Goal: Check status

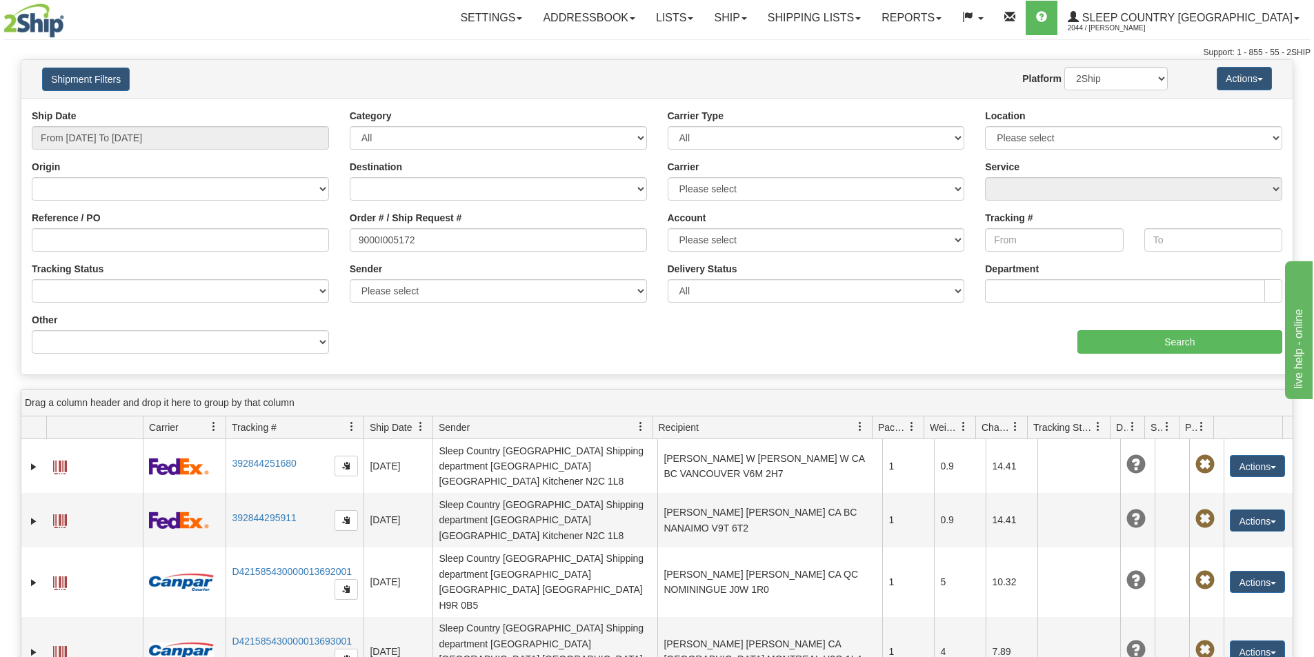
click at [358, 242] on input "9000I005172" at bounding box center [498, 239] width 297 height 23
type input "9000I005172"
click at [167, 141] on input "From [DATE] To [DATE]" at bounding box center [180, 137] width 297 height 23
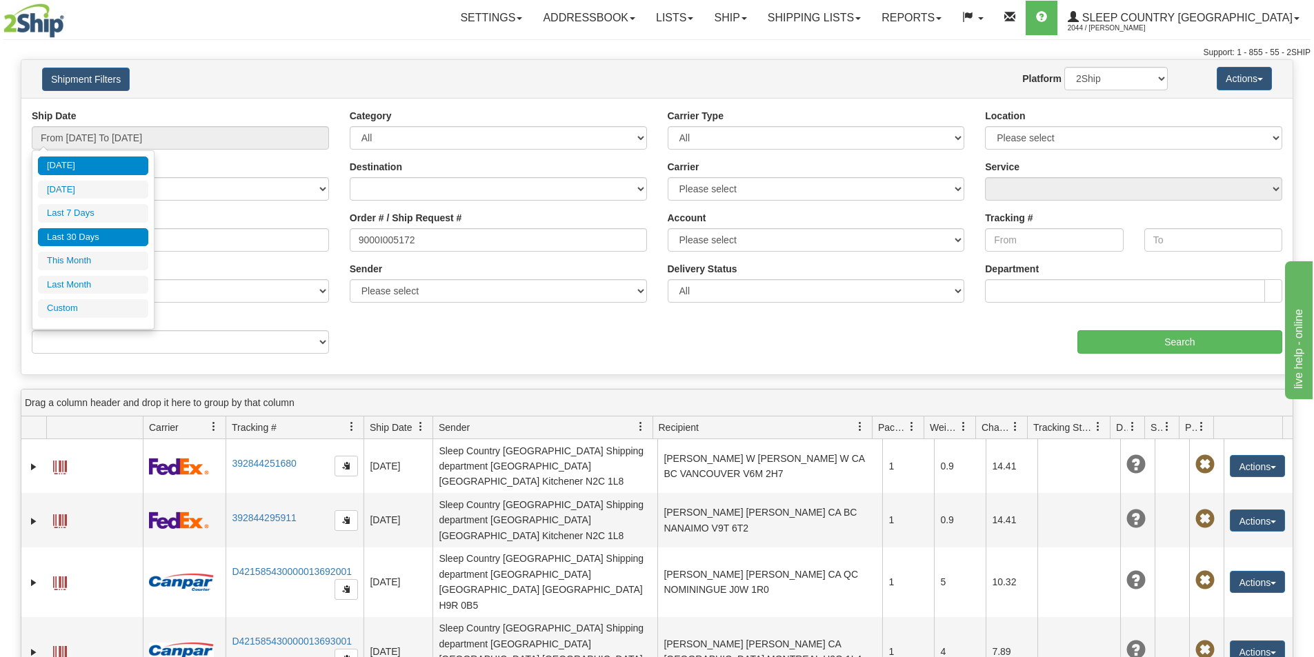
click at [126, 233] on li "Last 30 Days" at bounding box center [93, 237] width 110 height 19
type input "From [DATE] To [DATE]"
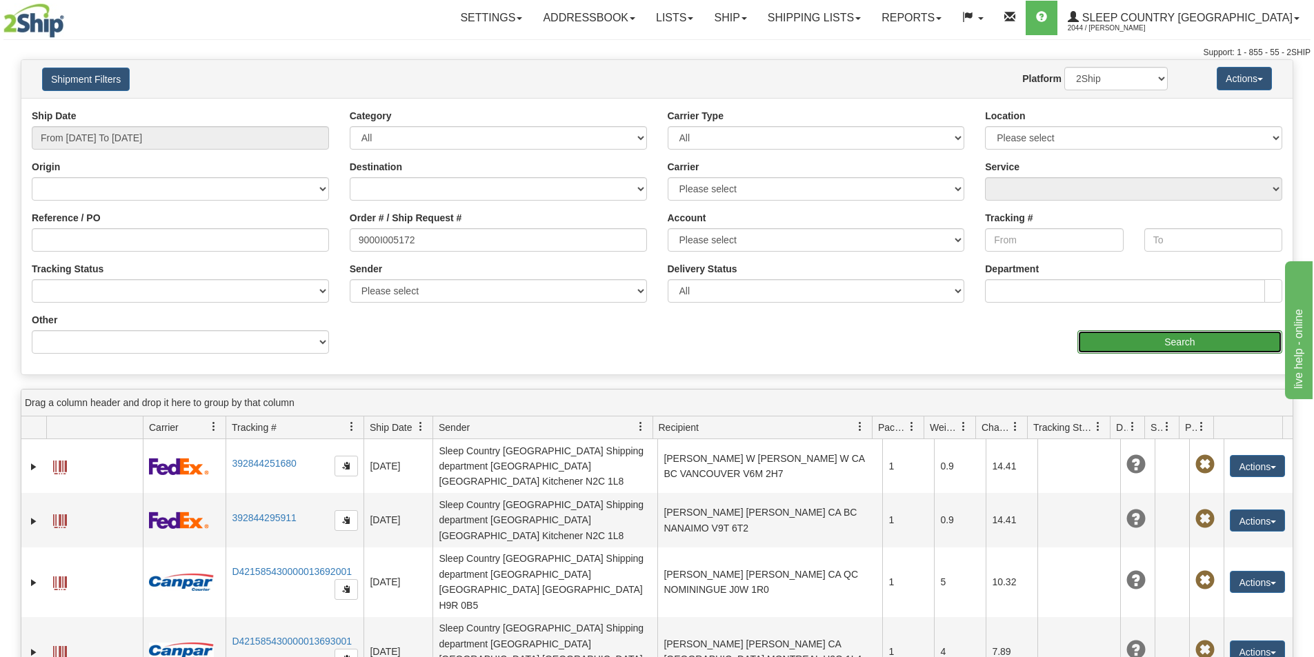
click at [1128, 335] on input "Search" at bounding box center [1179, 341] width 205 height 23
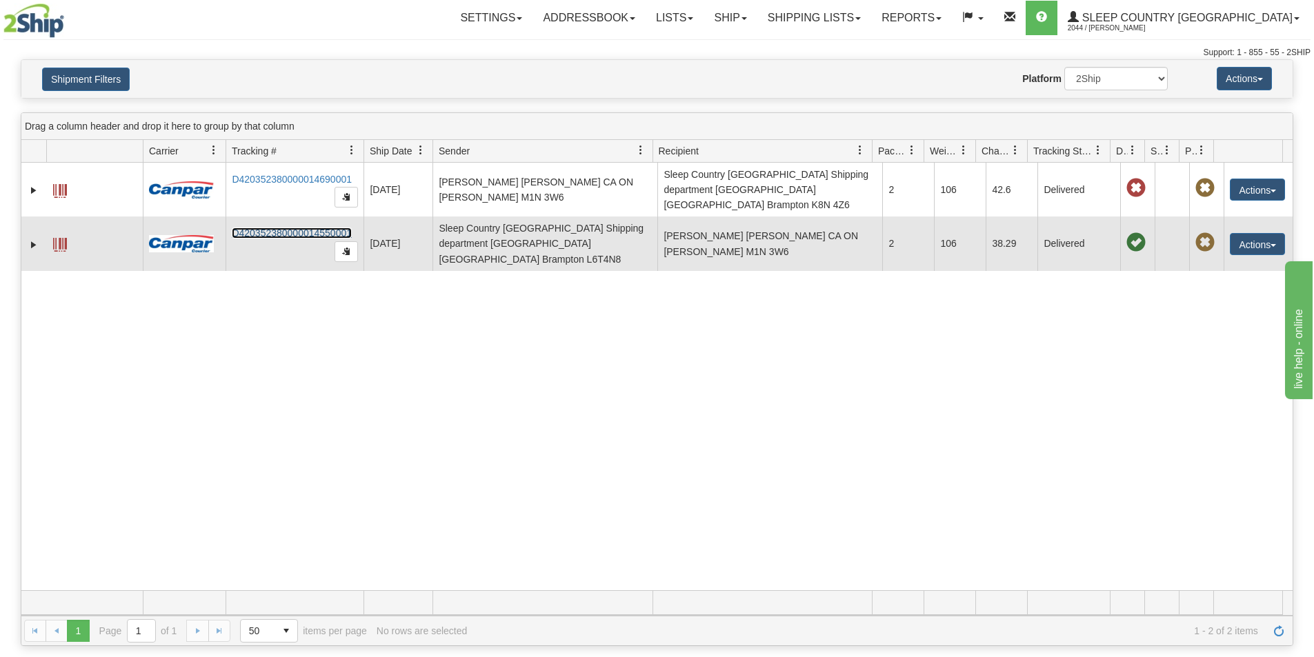
click at [292, 228] on link "D420352380000014550001" at bounding box center [292, 233] width 120 height 11
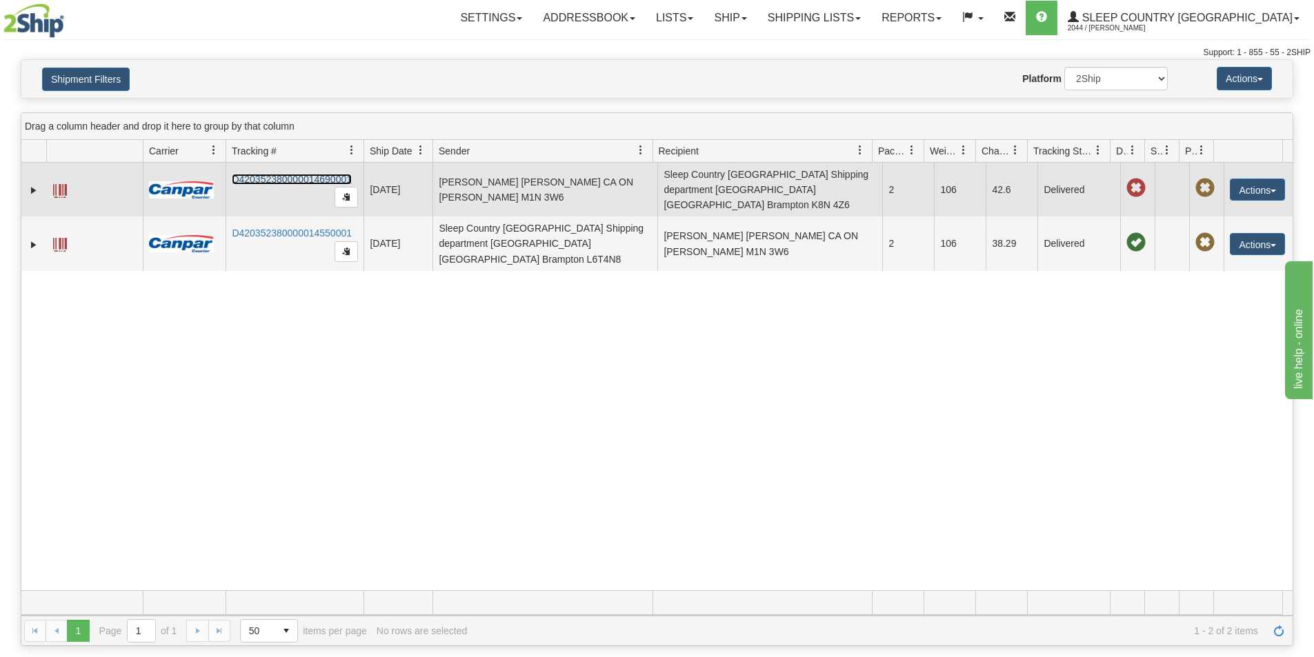
click at [294, 174] on link "D420352380000014690001" at bounding box center [292, 179] width 120 height 11
click at [286, 174] on link "D420352380000014690001" at bounding box center [292, 179] width 120 height 11
click at [278, 174] on link "D420352380000014690001" at bounding box center [292, 179] width 120 height 11
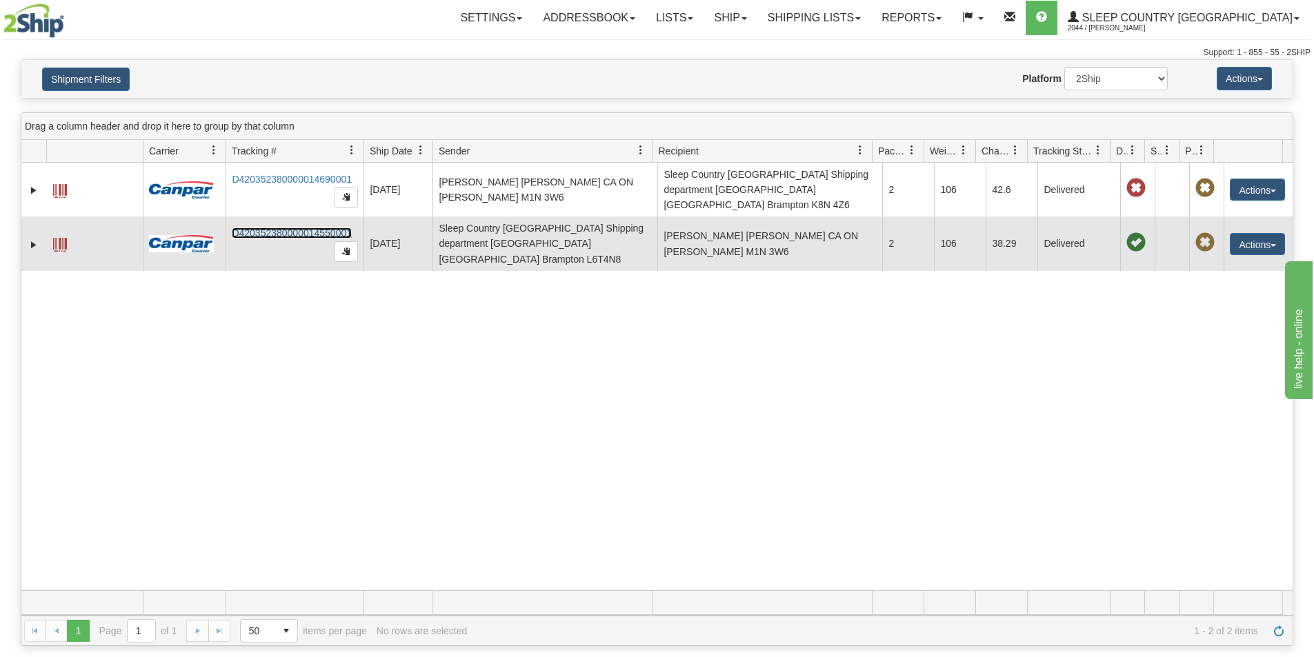
click at [287, 228] on link "D420352380000014550001" at bounding box center [292, 233] width 120 height 11
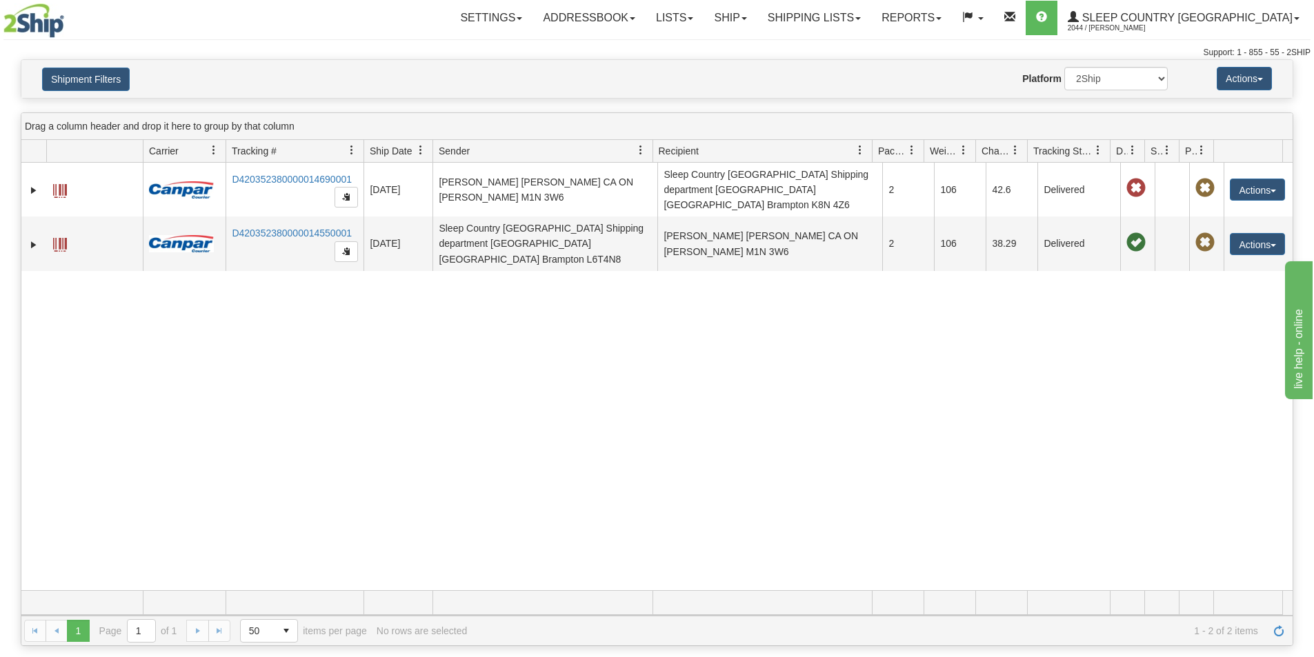
click at [823, 385] on div "31516648 2044 D420352380000014690001 [DATE] [DATE] 12:11:57 PM [PERSON_NAME][GE…" at bounding box center [656, 377] width 1271 height 428
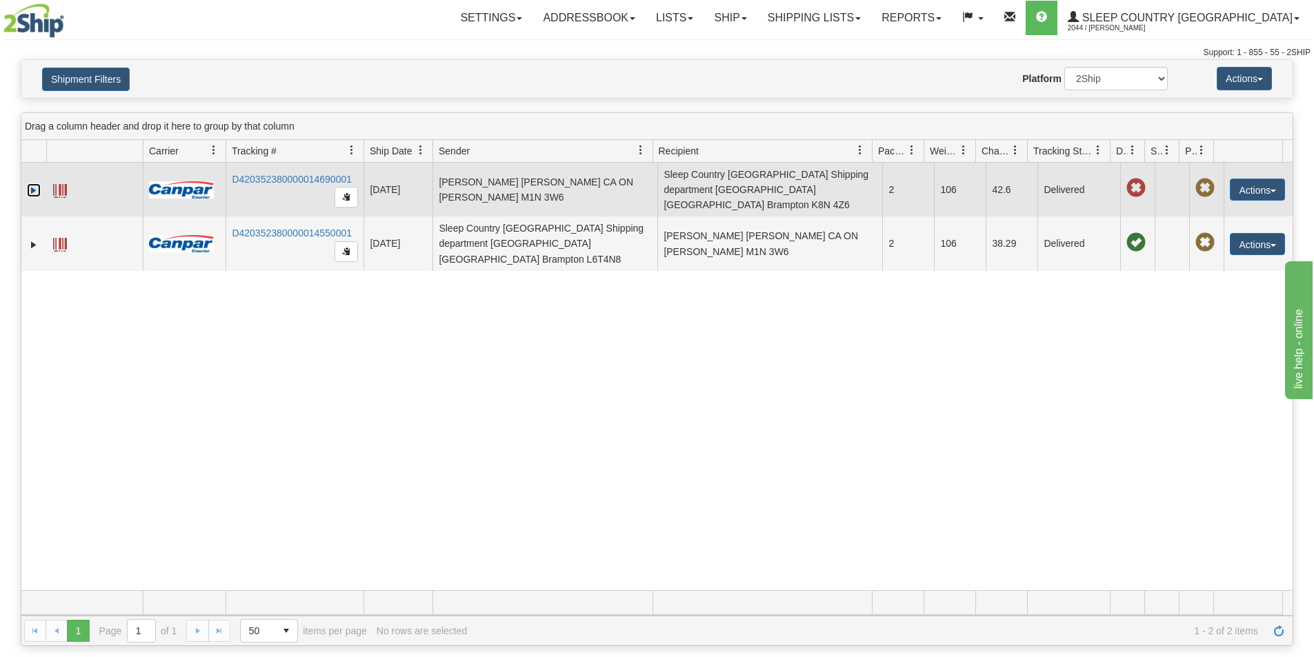
click at [34, 185] on link "Expand" at bounding box center [34, 190] width 14 height 14
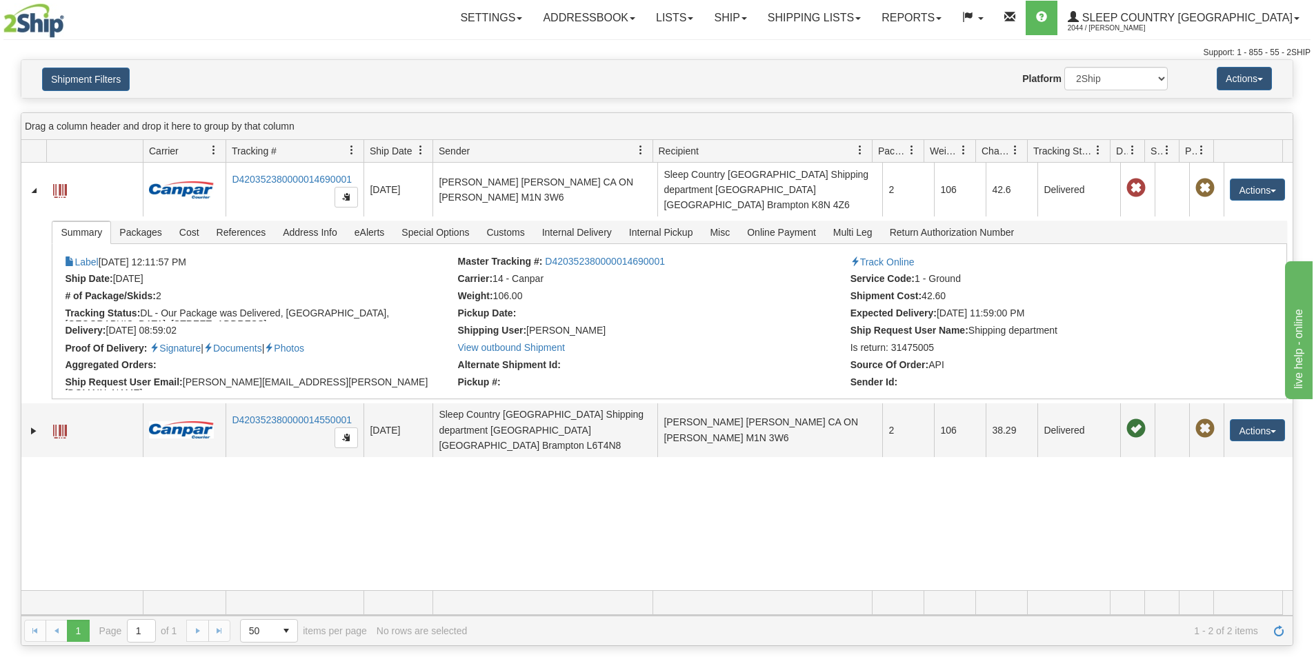
click at [541, 524] on div "31516648 2044 D420352380000014690001 [DATE] [DATE] 12:11:57 PM [PERSON_NAME][GE…" at bounding box center [656, 377] width 1271 height 428
